Goal: Register for event/course

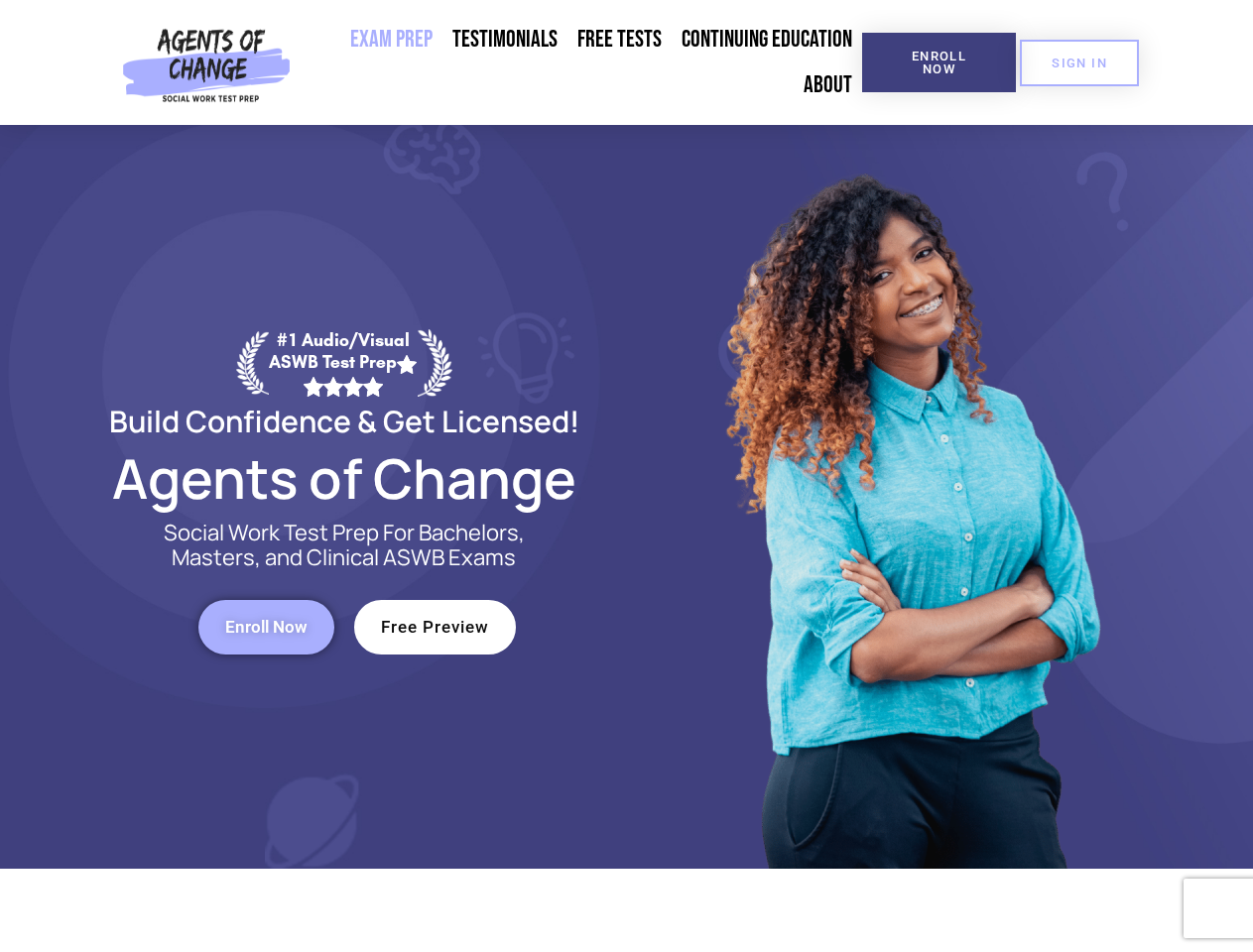
click at [627, 476] on div at bounding box center [909, 497] width 565 height 744
click at [938, 62] on span "Enroll Now" at bounding box center [939, 63] width 90 height 26
click at [1079, 62] on span "SIGN IN" at bounding box center [1080, 63] width 56 height 13
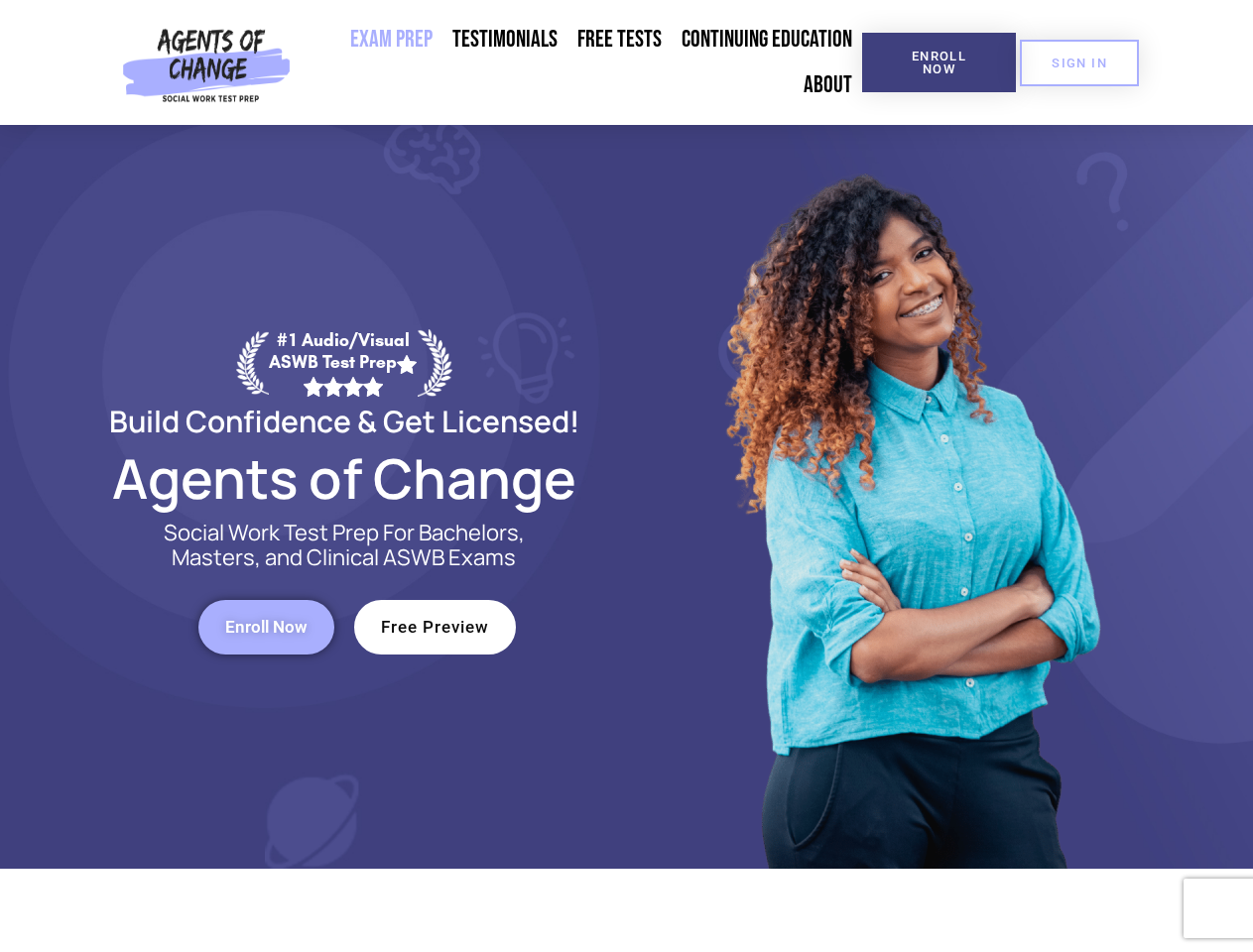
click at [266, 627] on span "Enroll Now" at bounding box center [266, 627] width 82 height 17
click at [435, 627] on span "Free Preview" at bounding box center [435, 627] width 108 height 17
